Goal: Task Accomplishment & Management: Use online tool/utility

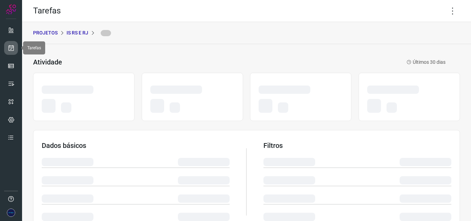
click at [9, 45] on icon at bounding box center [11, 47] width 7 height 7
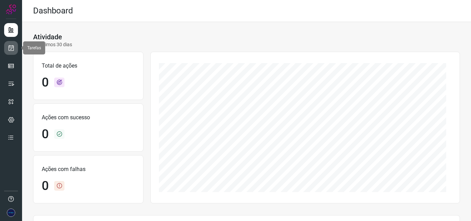
click at [16, 48] on link at bounding box center [11, 48] width 14 height 14
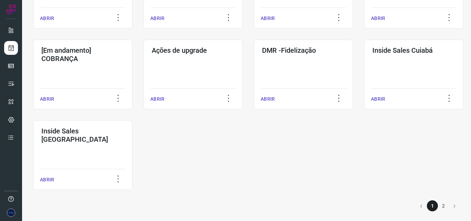
scroll to position [341, 0]
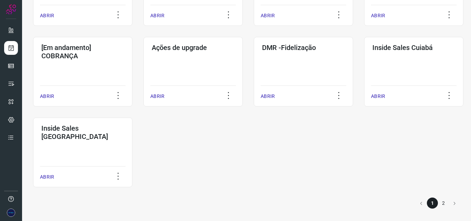
click at [438, 204] on li "2" at bounding box center [443, 202] width 11 height 11
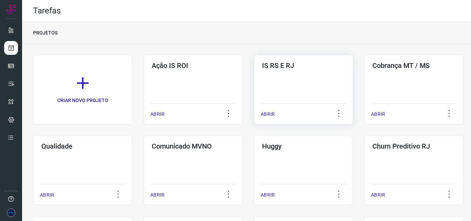
click at [317, 101] on div "IS RS E RJ ABRIR" at bounding box center [303, 90] width 99 height 70
click at [268, 113] on p "ABRIR" at bounding box center [268, 114] width 14 height 7
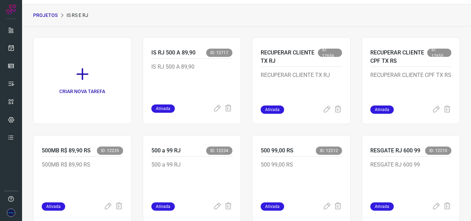
scroll to position [34, 0]
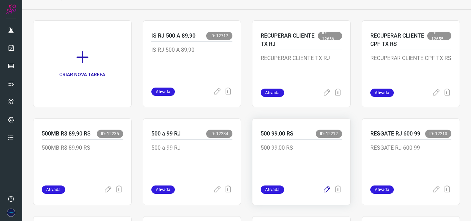
click at [323, 192] on icon at bounding box center [327, 189] width 8 height 8
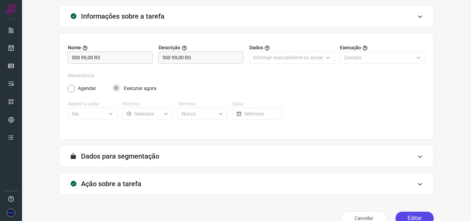
click at [409, 217] on button "Editar" at bounding box center [414, 218] width 38 height 13
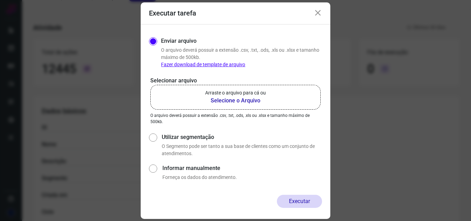
click at [233, 98] on b "Selecione o Arquivo" at bounding box center [235, 100] width 61 height 8
click at [0, 0] on input "Arraste o arquivo para cá ou Selecione o Arquivo" at bounding box center [0, 0] width 0 height 0
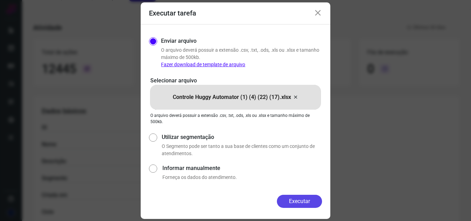
click at [309, 203] on button "Executar" at bounding box center [299, 201] width 45 height 13
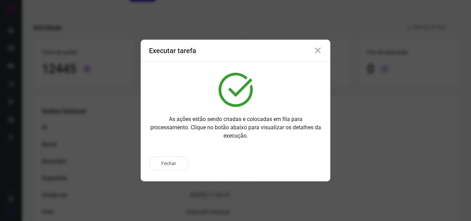
click at [317, 48] on icon at bounding box center [318, 51] width 8 height 8
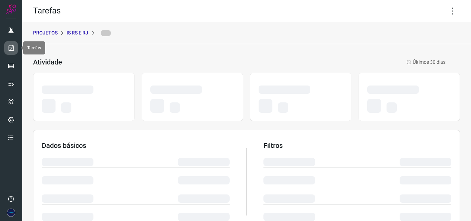
click at [12, 47] on icon at bounding box center [11, 47] width 7 height 7
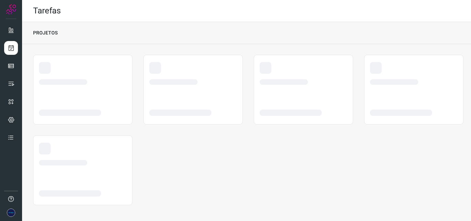
click at [338, 24] on div "PROJETOS" at bounding box center [246, 33] width 449 height 22
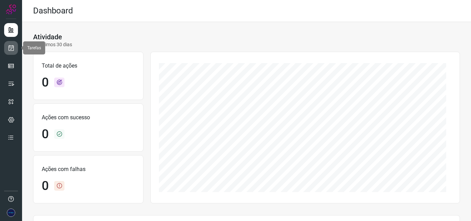
click at [8, 51] on icon at bounding box center [11, 47] width 7 height 7
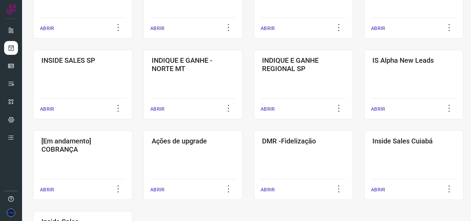
scroll to position [341, 0]
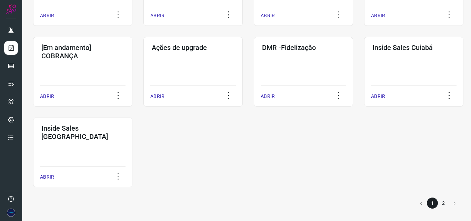
click at [438, 204] on li "2" at bounding box center [443, 202] width 11 height 11
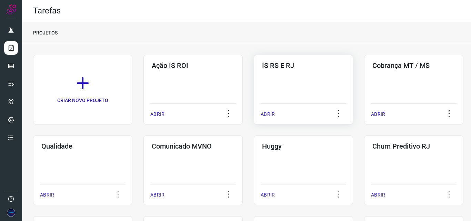
click at [272, 112] on p "ABRIR" at bounding box center [268, 114] width 14 height 7
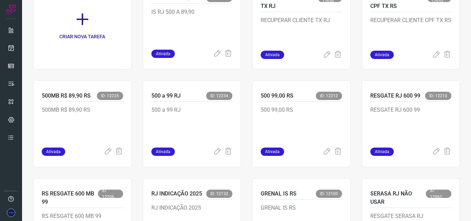
scroll to position [103, 0]
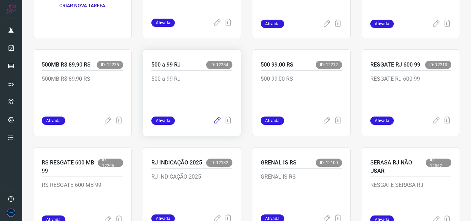
click at [213, 121] on icon at bounding box center [217, 120] width 8 height 8
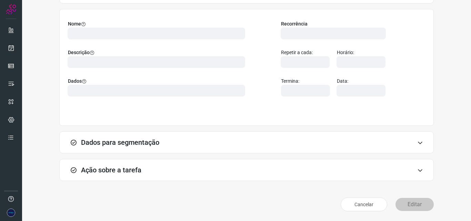
scroll to position [48, 0]
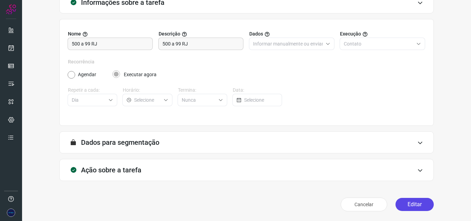
click at [404, 201] on button "Editar" at bounding box center [414, 204] width 38 height 13
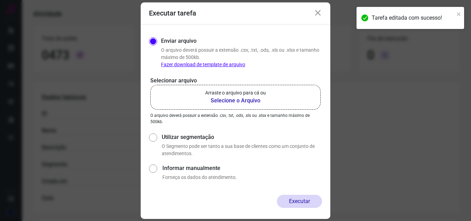
click at [222, 98] on b "Selecione o Arquivo" at bounding box center [235, 100] width 61 height 8
click at [0, 0] on input "Arraste o arquivo para cá ou Selecione o Arquivo" at bounding box center [0, 0] width 0 height 0
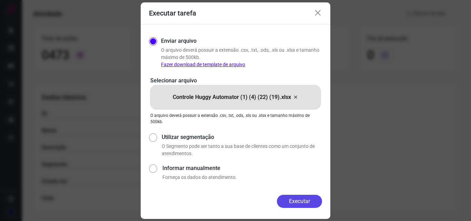
click at [305, 202] on button "Executar" at bounding box center [299, 201] width 45 height 13
